Goal: Task Accomplishment & Management: Complete application form

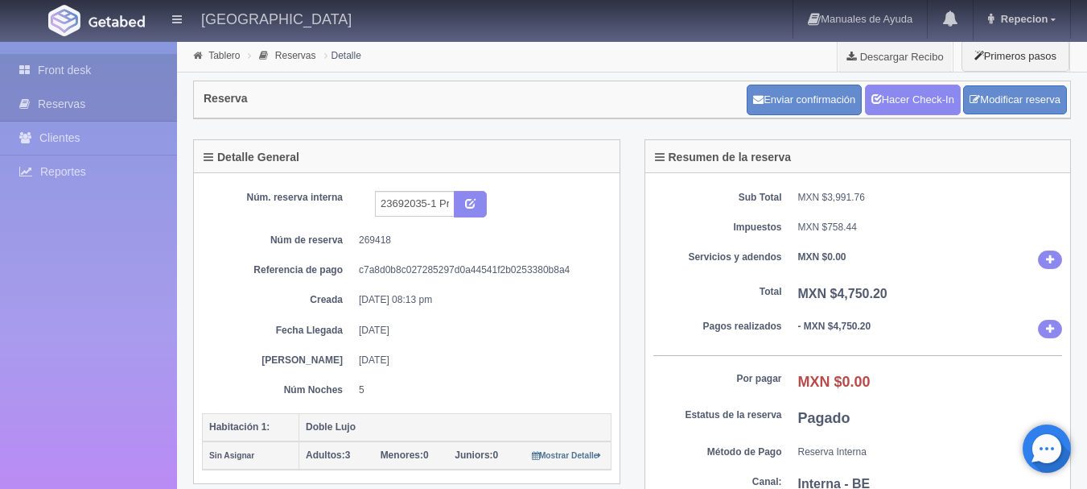
click at [98, 76] on link "Front desk" at bounding box center [88, 70] width 177 height 33
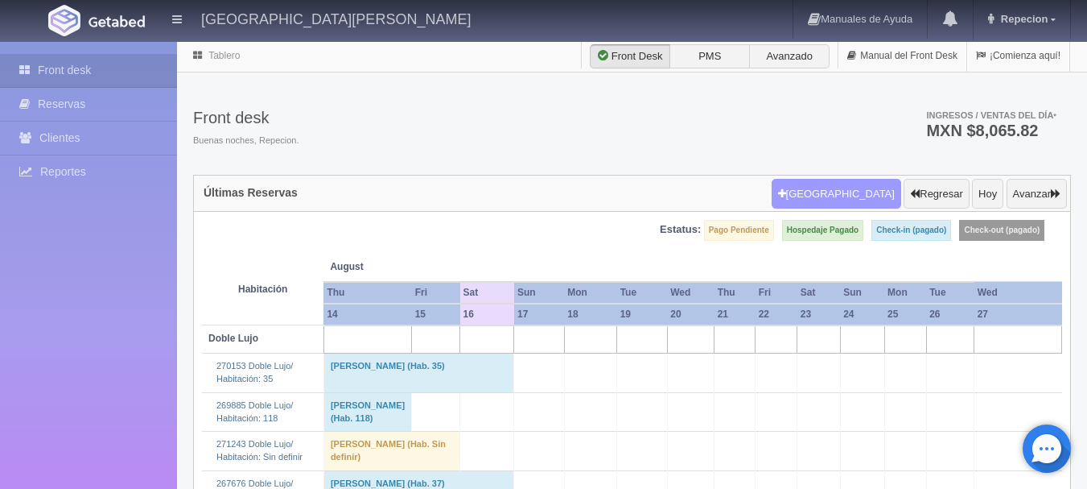
click at [874, 192] on button "Nueva Reserva" at bounding box center [837, 194] width 130 height 31
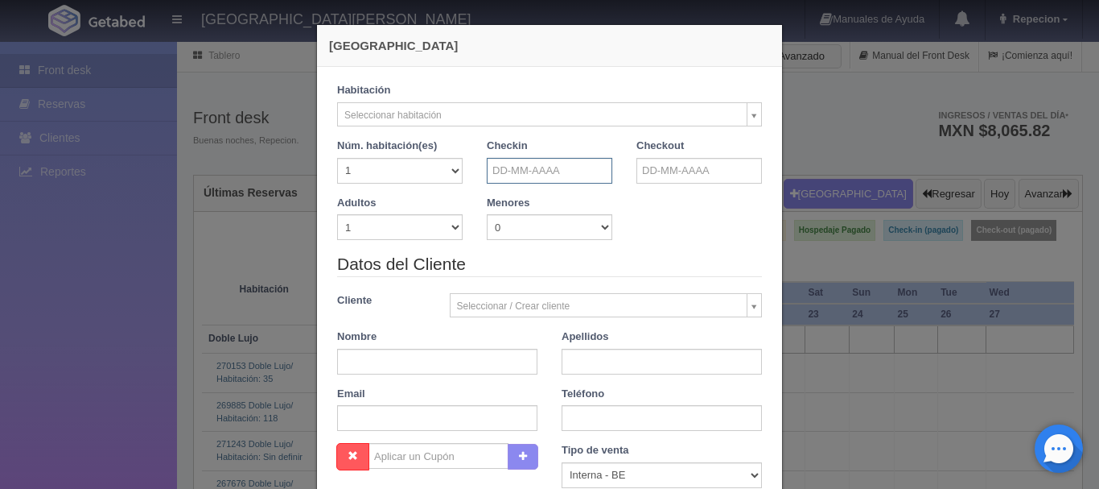
click at [574, 176] on input "text" at bounding box center [550, 171] width 126 height 26
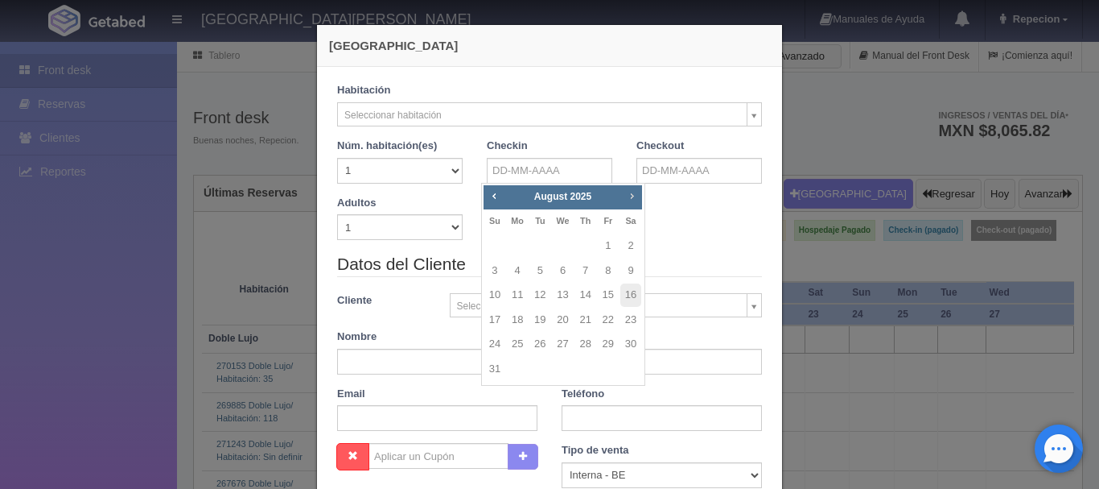
click at [631, 195] on span "Next" at bounding box center [631, 195] width 13 height 13
checkbox input "false"
click at [604, 322] on link "26" at bounding box center [608, 319] width 21 height 23
type input "26-09-2025"
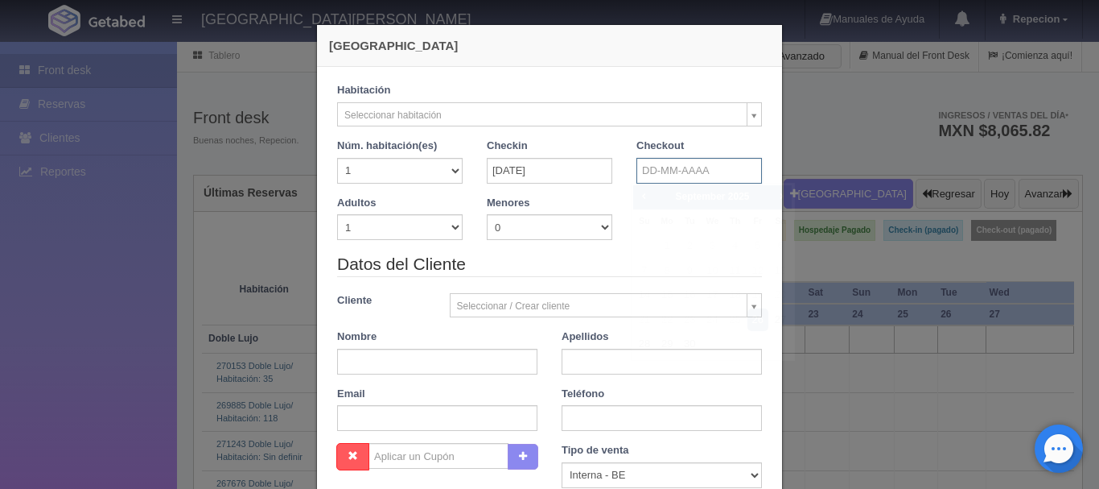
click at [666, 159] on input "text" at bounding box center [700, 171] width 126 height 26
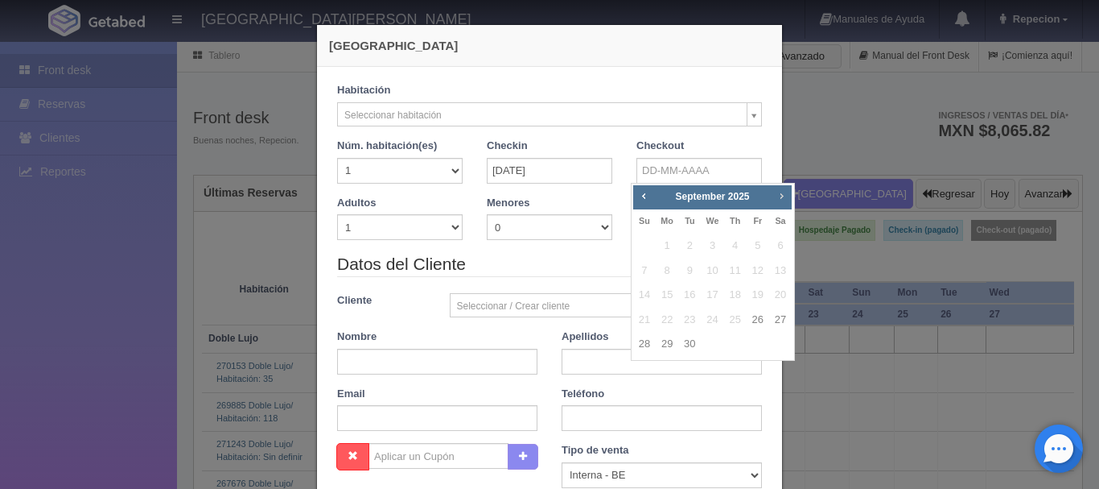
click at [784, 192] on span "Next" at bounding box center [781, 195] width 13 height 13
checkbox input "false"
click at [732, 245] on link "2" at bounding box center [735, 245] width 21 height 23
type input "02-10-2025"
checkbox input "false"
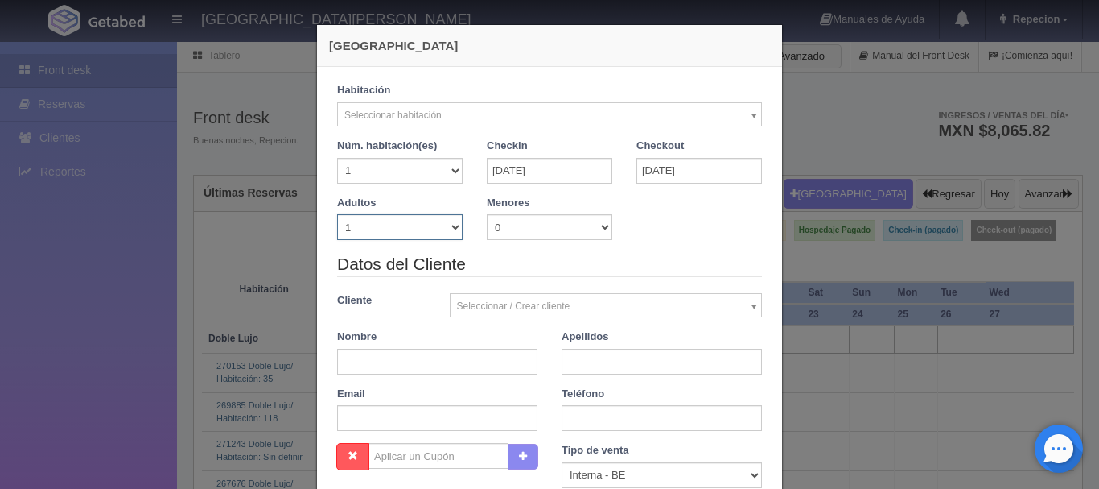
click at [447, 230] on select "1 2 3 4 5 6 7 8 9 10" at bounding box center [400, 227] width 126 height 26
select select "3"
click at [337, 214] on select "1 2 3 4 5 6 7 8 9 10" at bounding box center [400, 227] width 126 height 26
checkbox input "false"
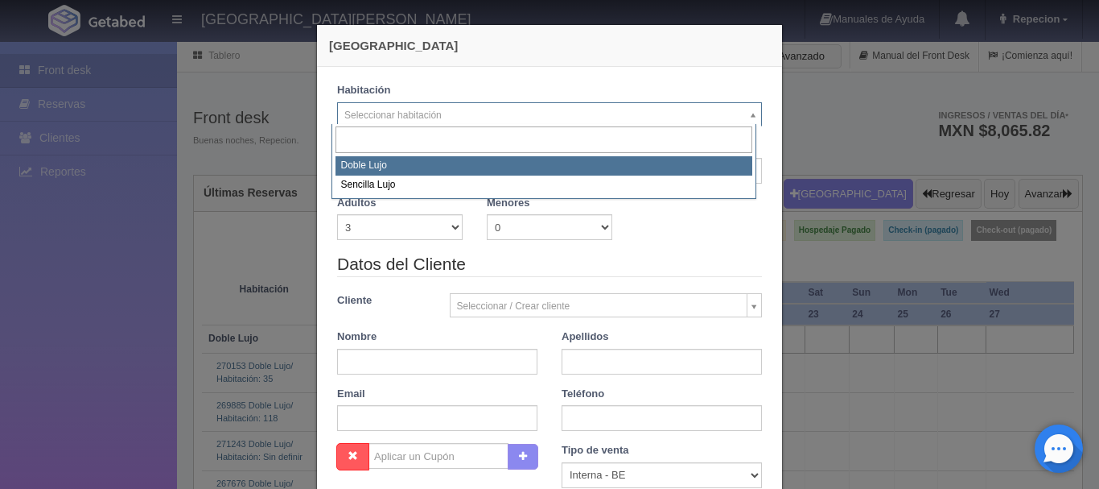
select select "577"
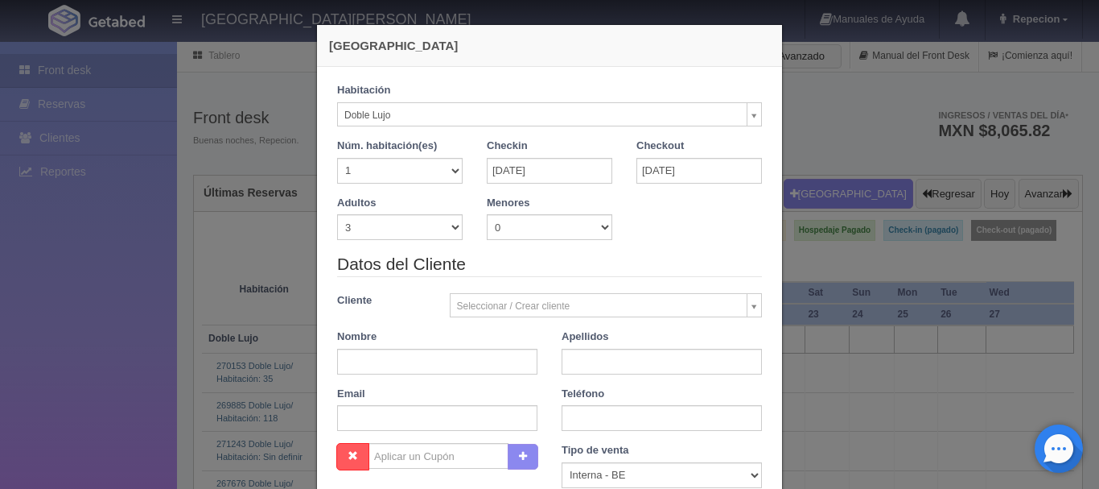
checkbox input "false"
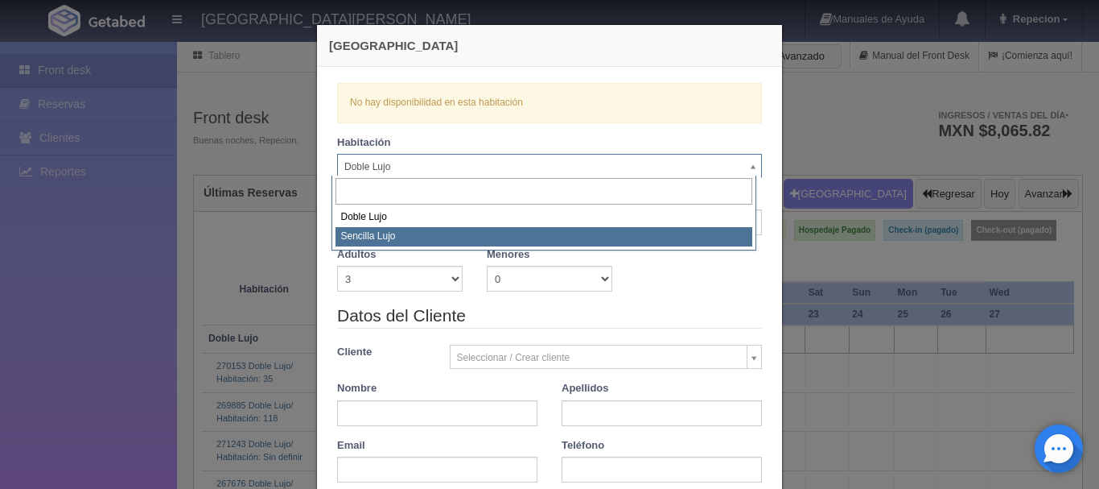
select select "576"
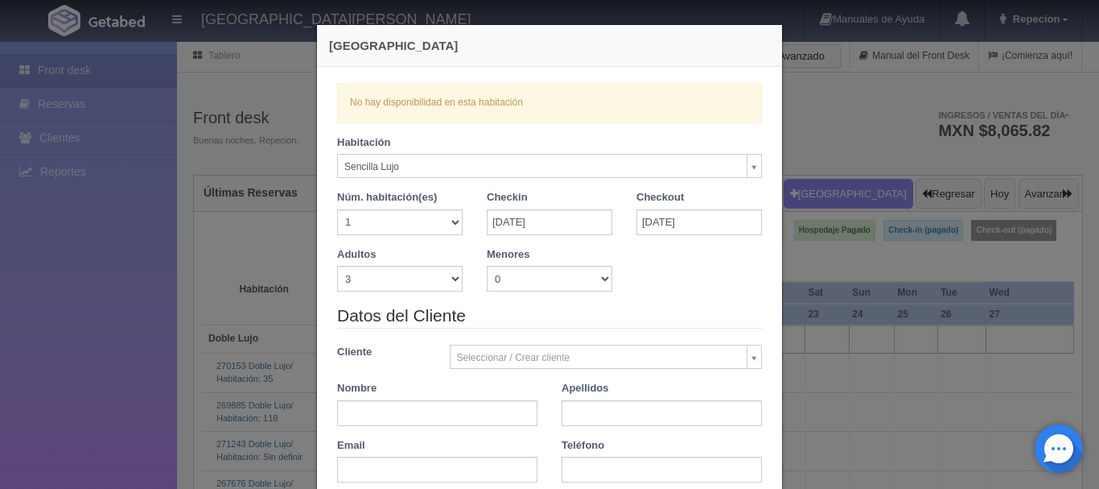
checkbox input "false"
click at [76, 315] on div "Nueva Reserva Verficando disponibilidad No hay disponibilidad en esta habitació…" at bounding box center [549, 244] width 1099 height 489
